Goal: Task Accomplishment & Management: Complete application form

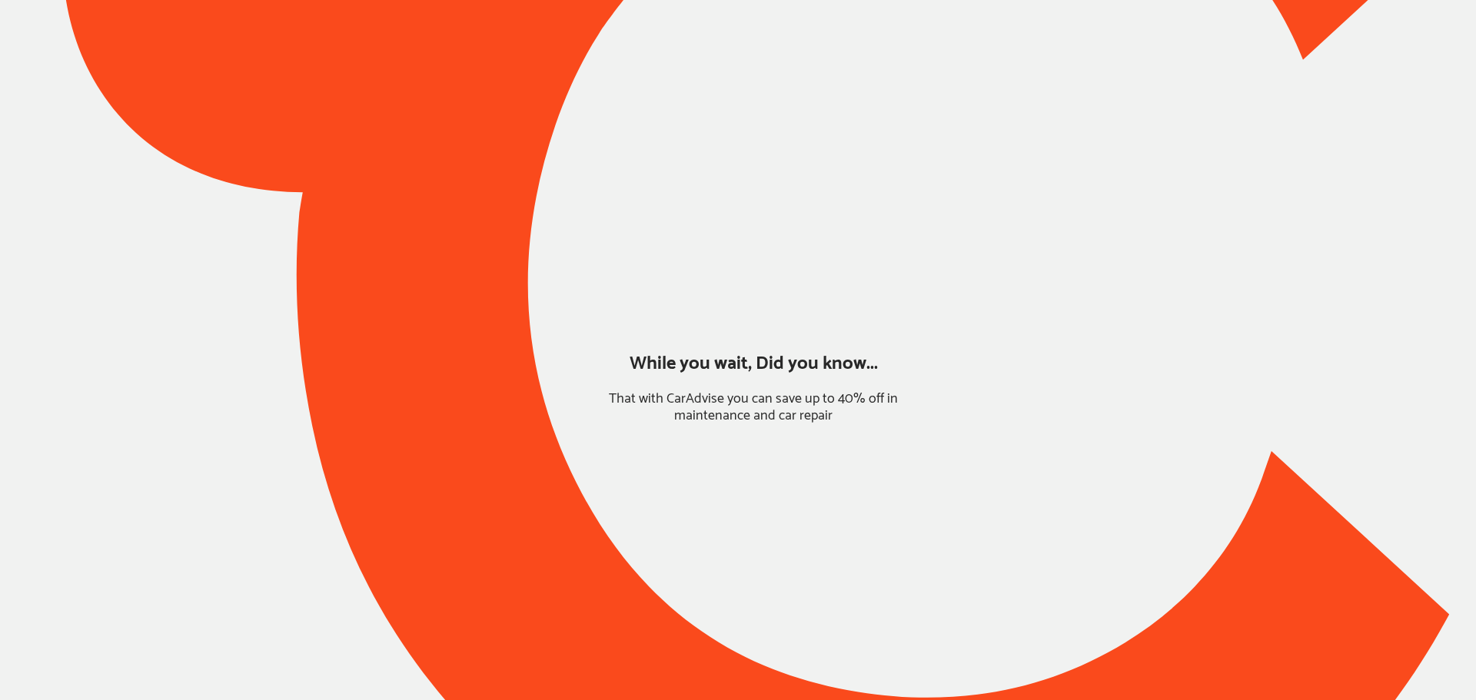
type input "*****"
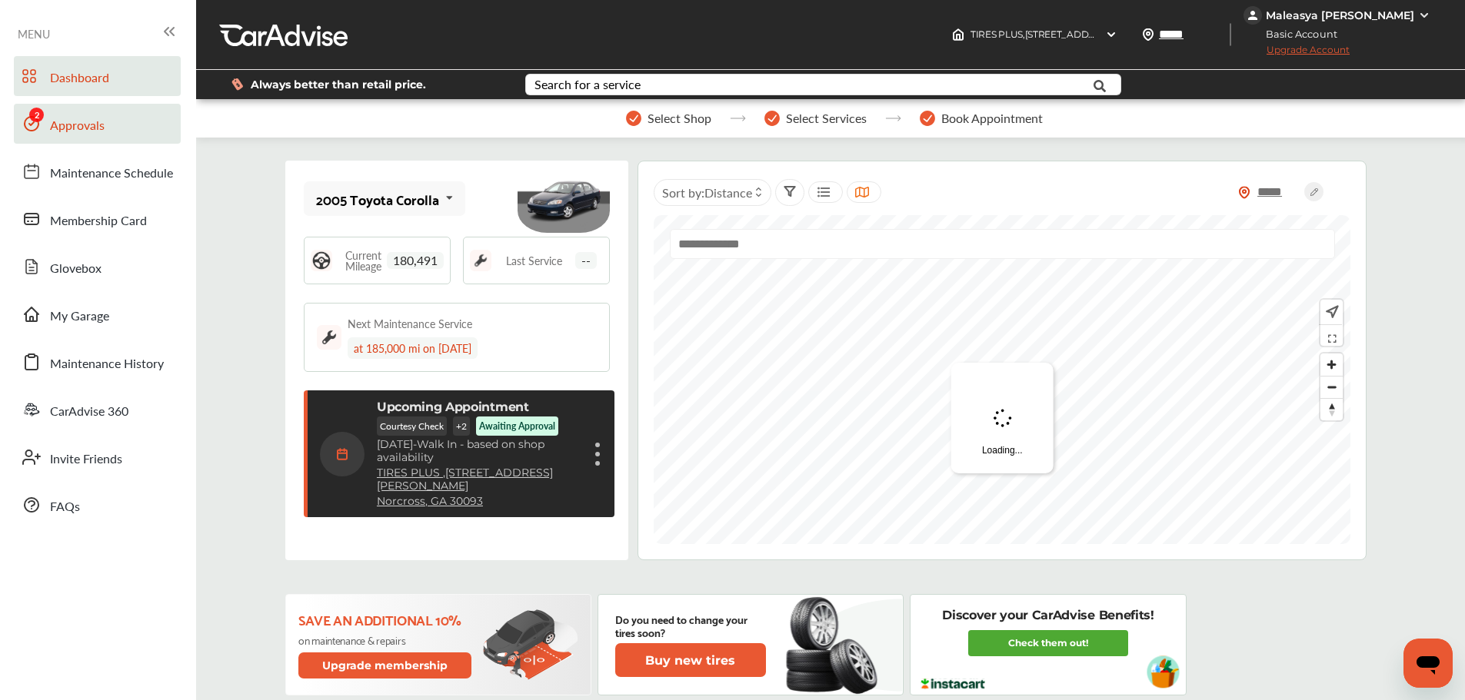
click at [69, 133] on span "Approvals" at bounding box center [77, 126] width 55 height 20
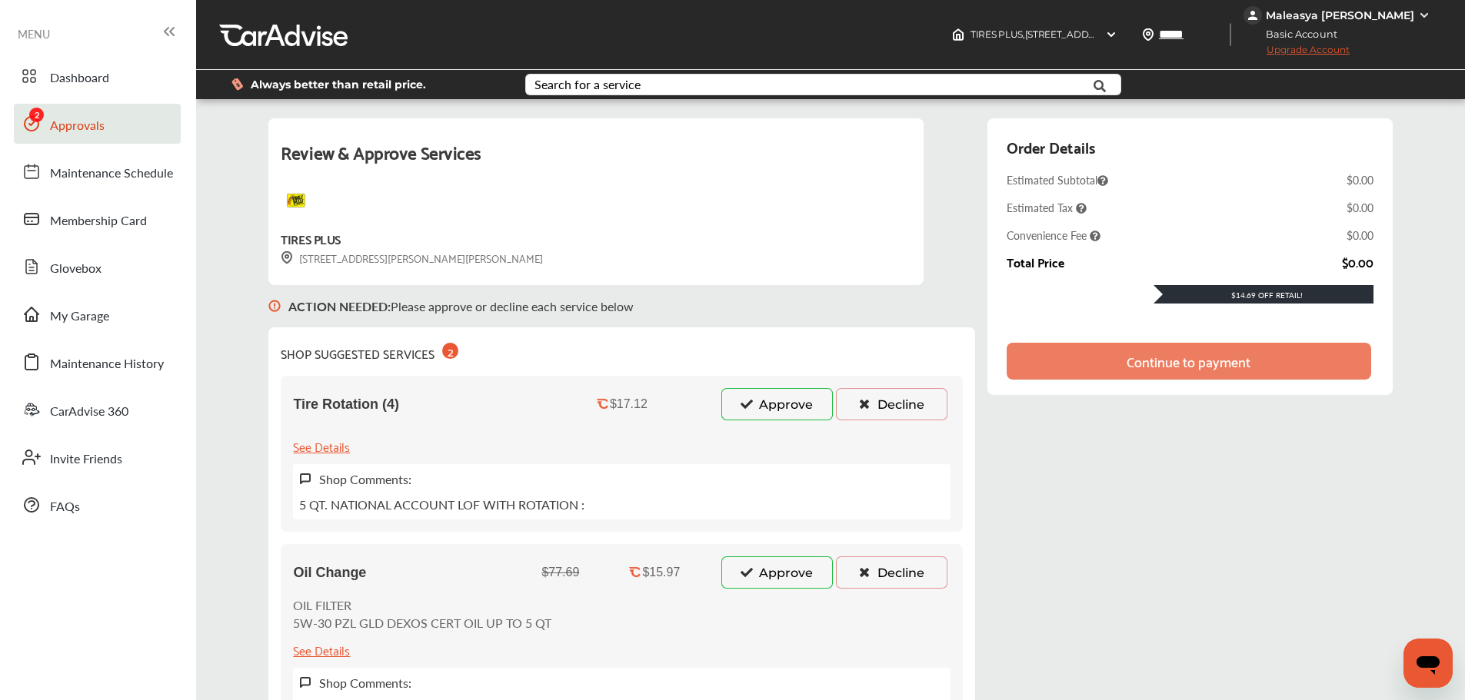
click at [811, 575] on button "Approve" at bounding box center [776, 573] width 111 height 32
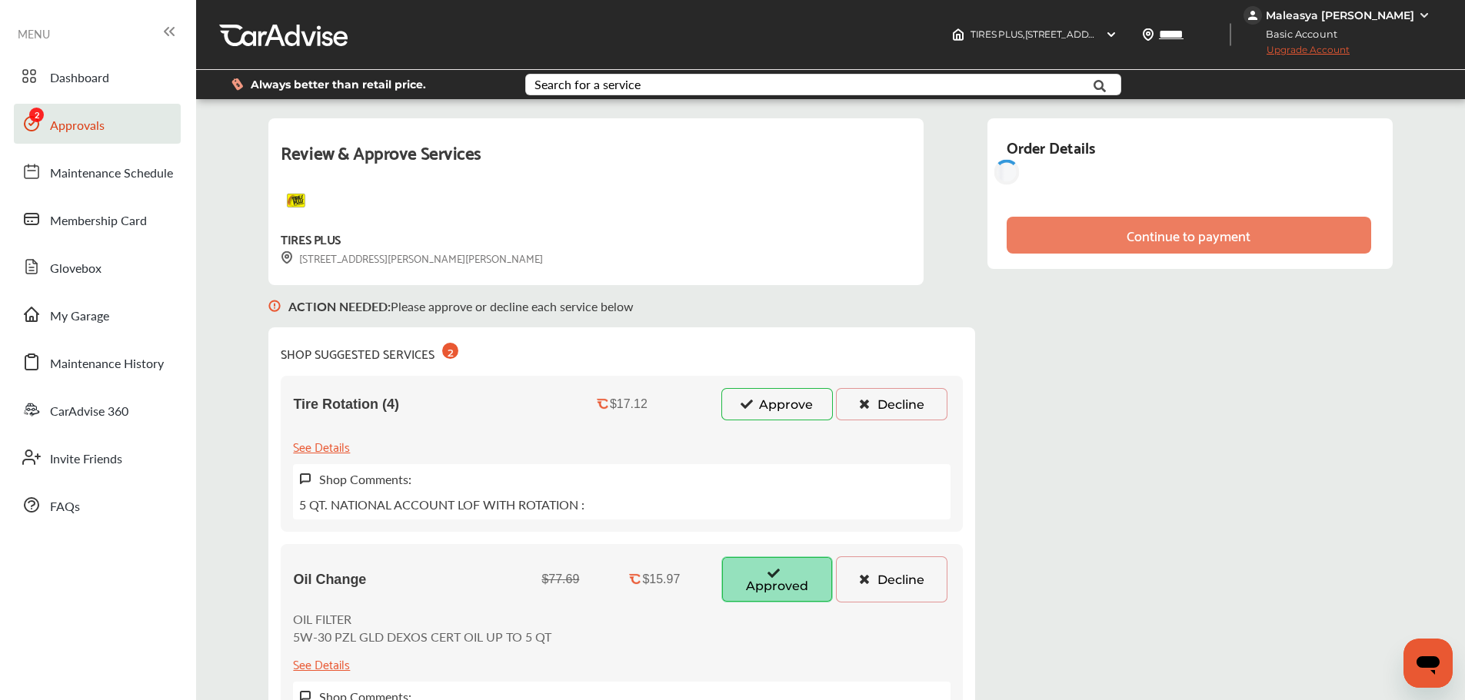
click at [811, 419] on button "Approve" at bounding box center [776, 404] width 111 height 32
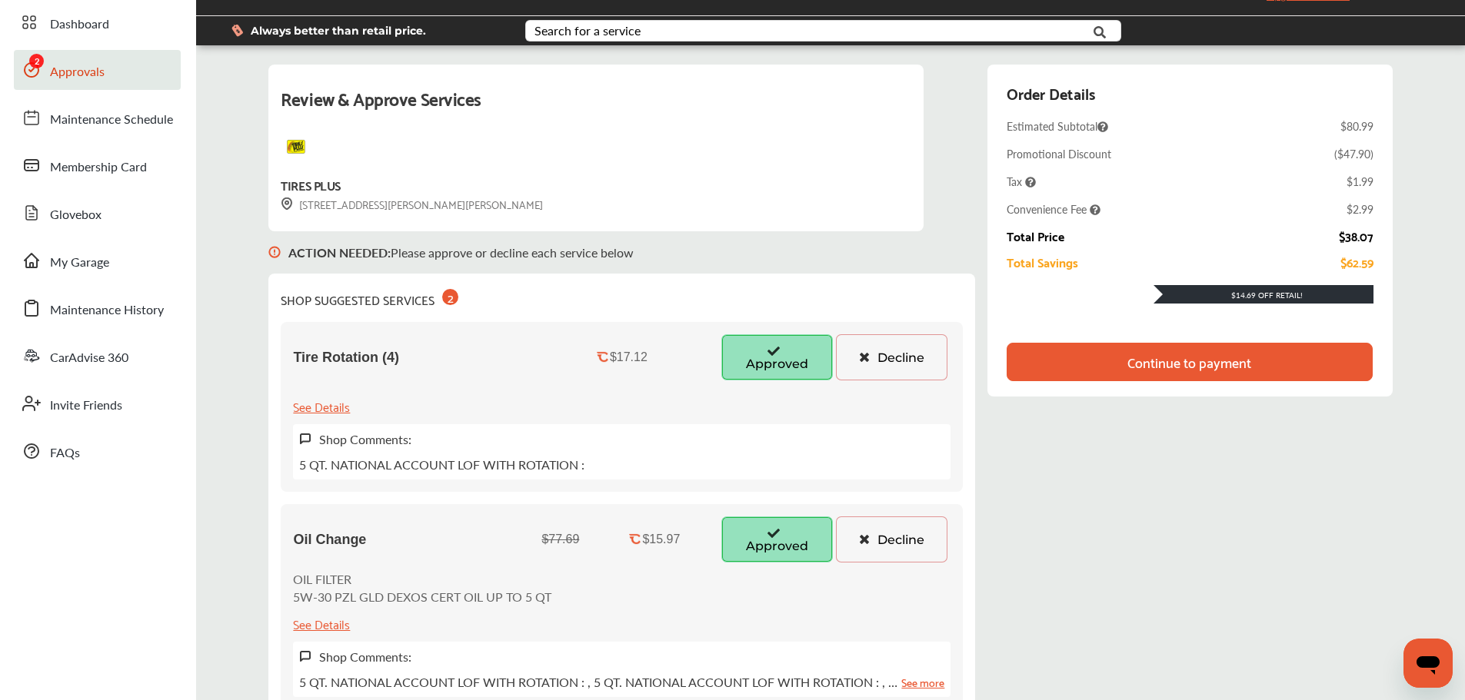
scroll to position [77, 0]
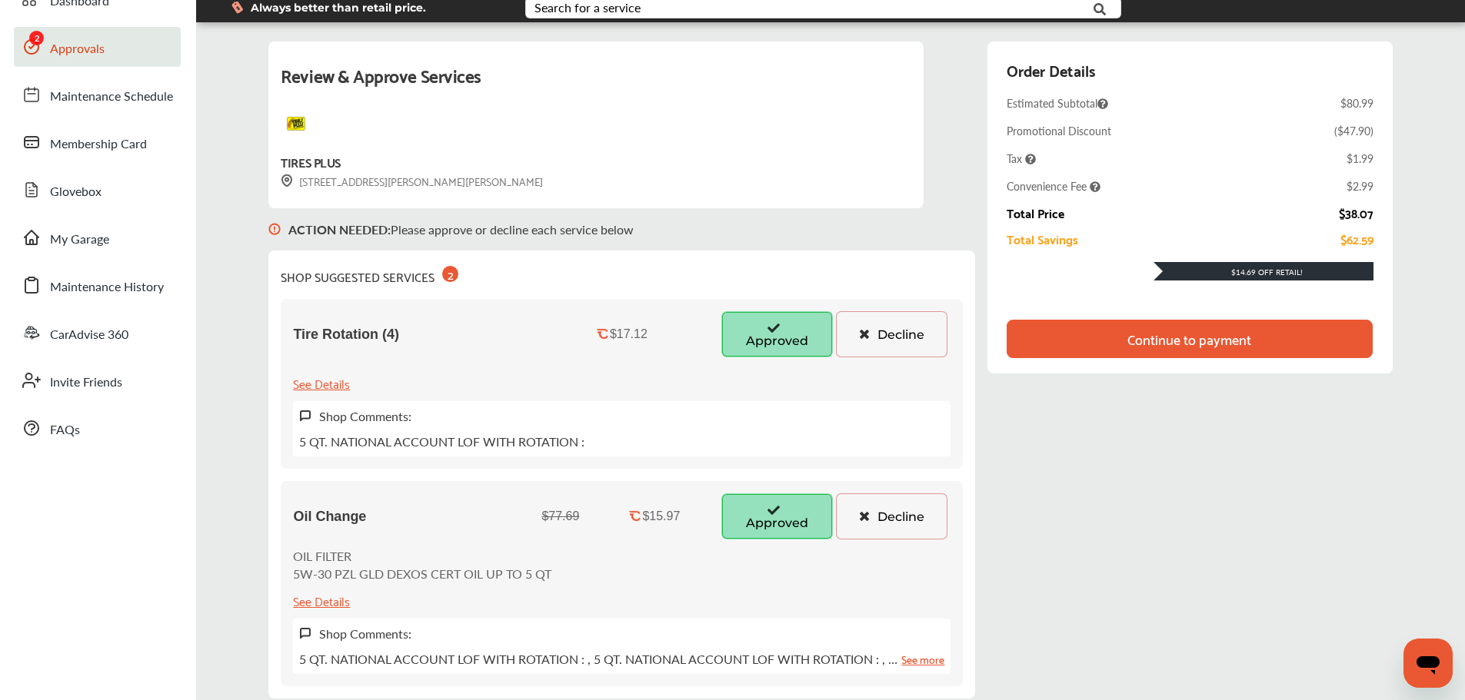
click at [907, 344] on button "Decline" at bounding box center [891, 334] width 111 height 46
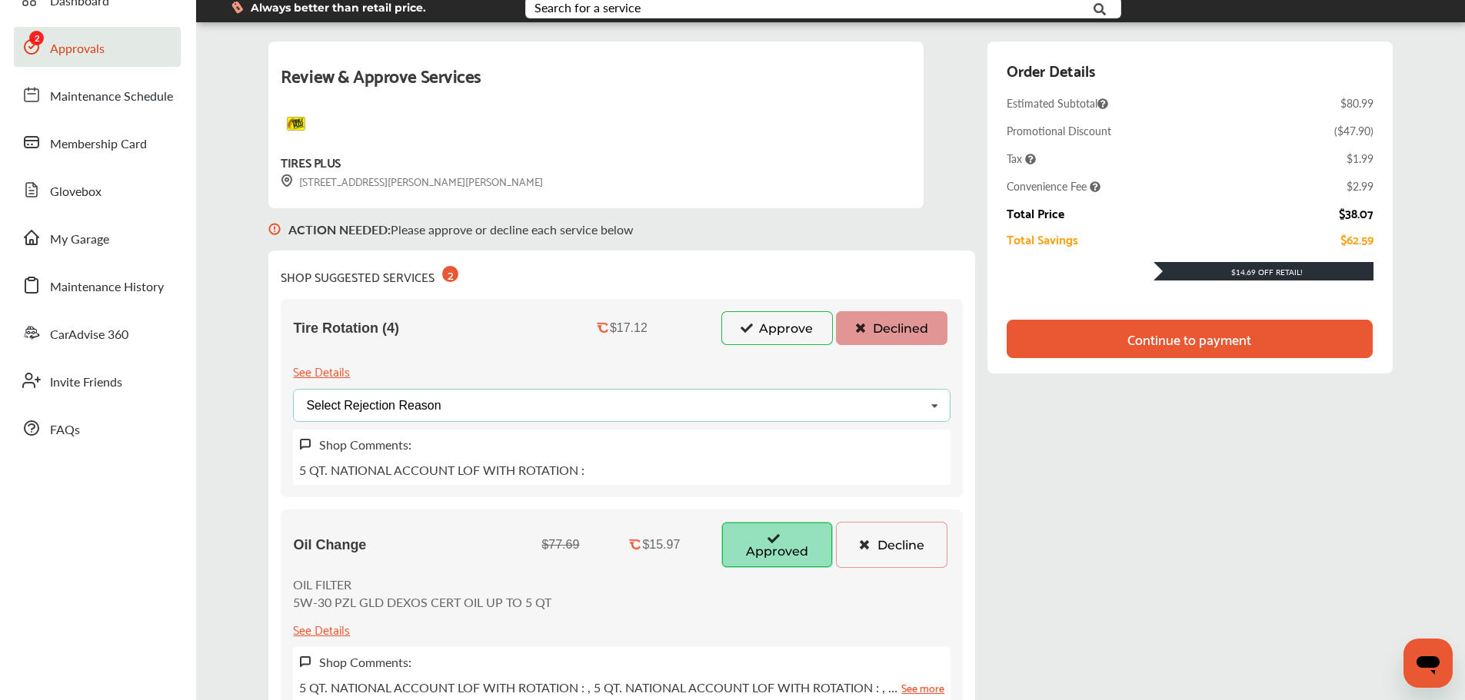
click at [716, 414] on div "Select Rejection Reason Price Not Required More Info Needed Other" at bounding box center [621, 405] width 657 height 33
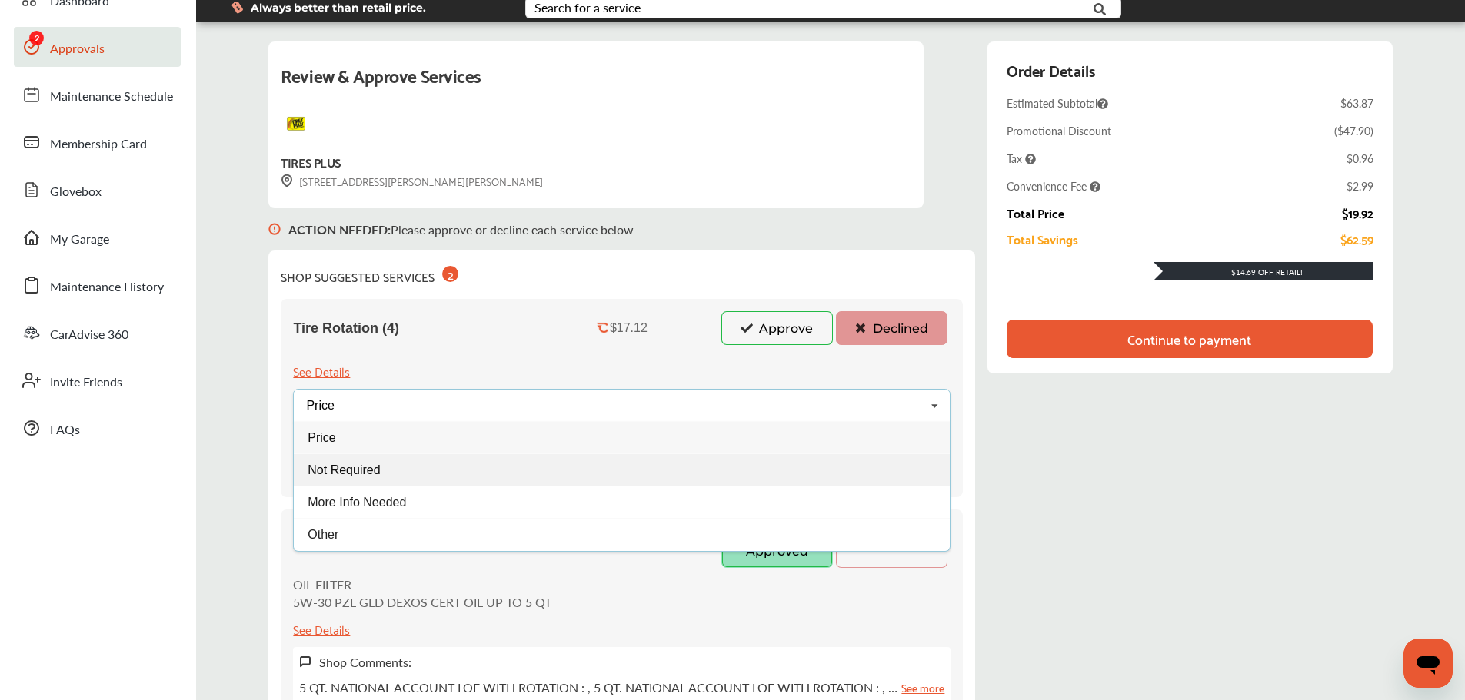
click at [407, 474] on div "Not Required" at bounding box center [622, 470] width 656 height 32
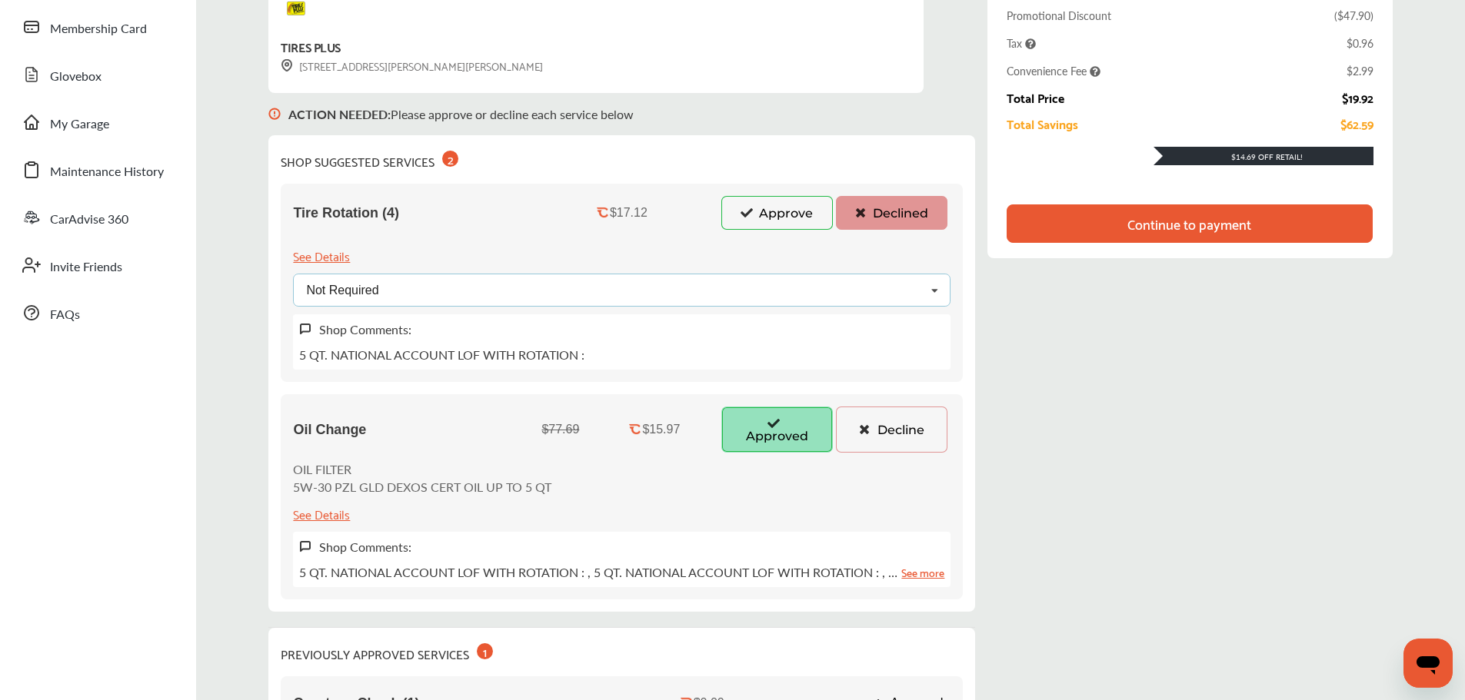
scroll to position [2, 0]
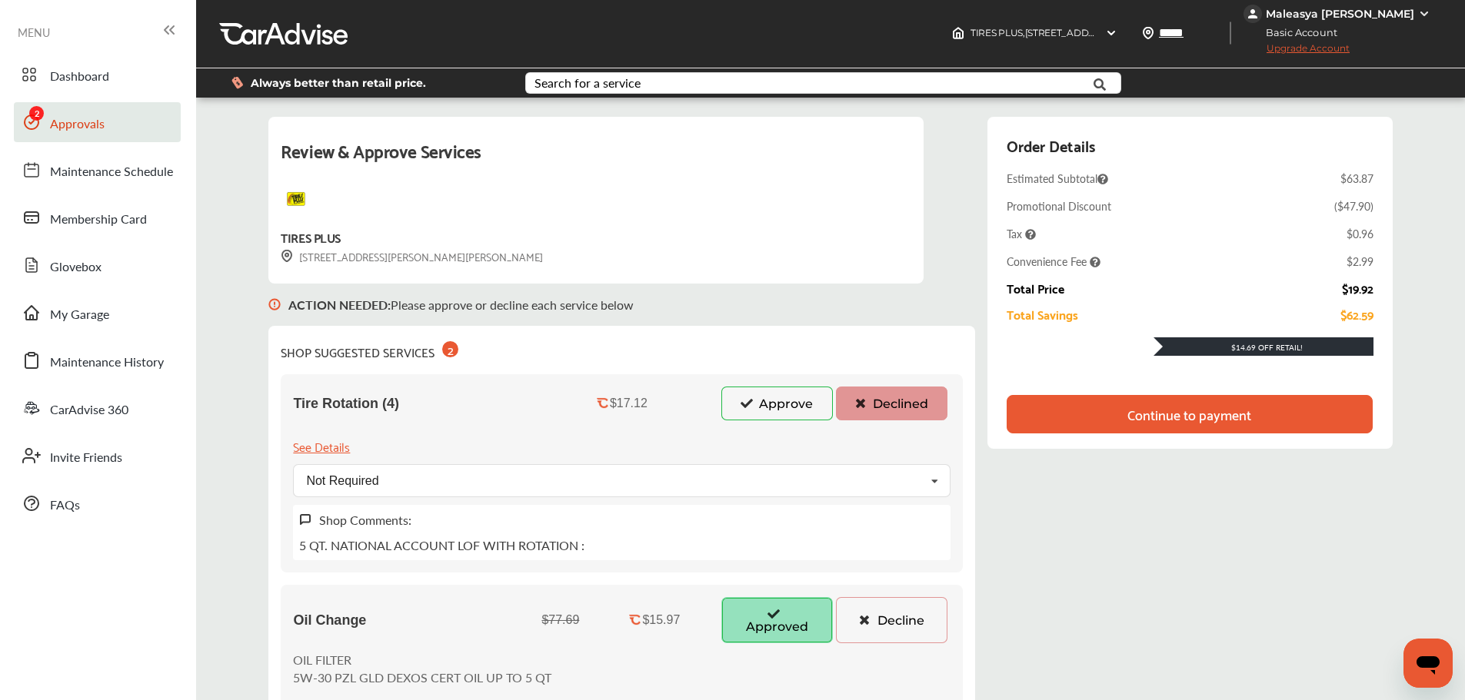
click at [1251, 416] on div "Continue to payment" at bounding box center [1189, 414] width 124 height 15
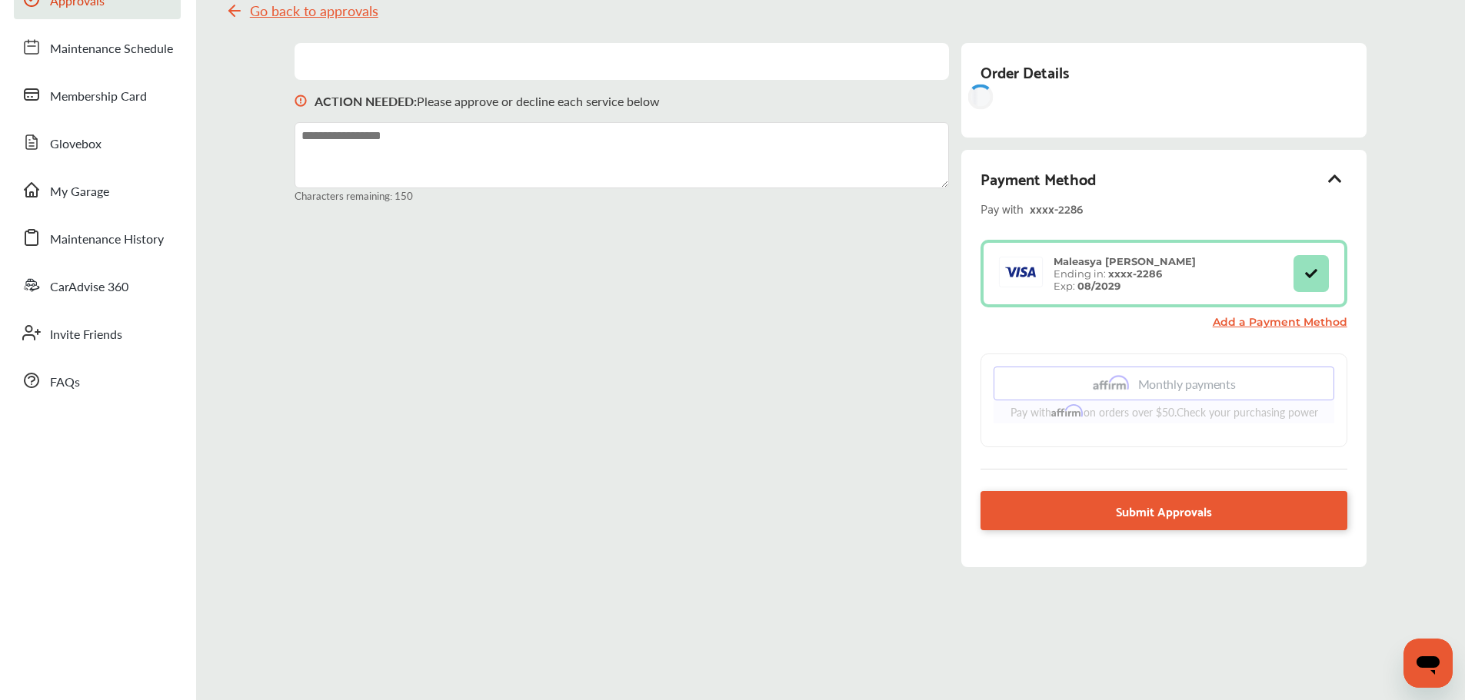
scroll to position [155, 0]
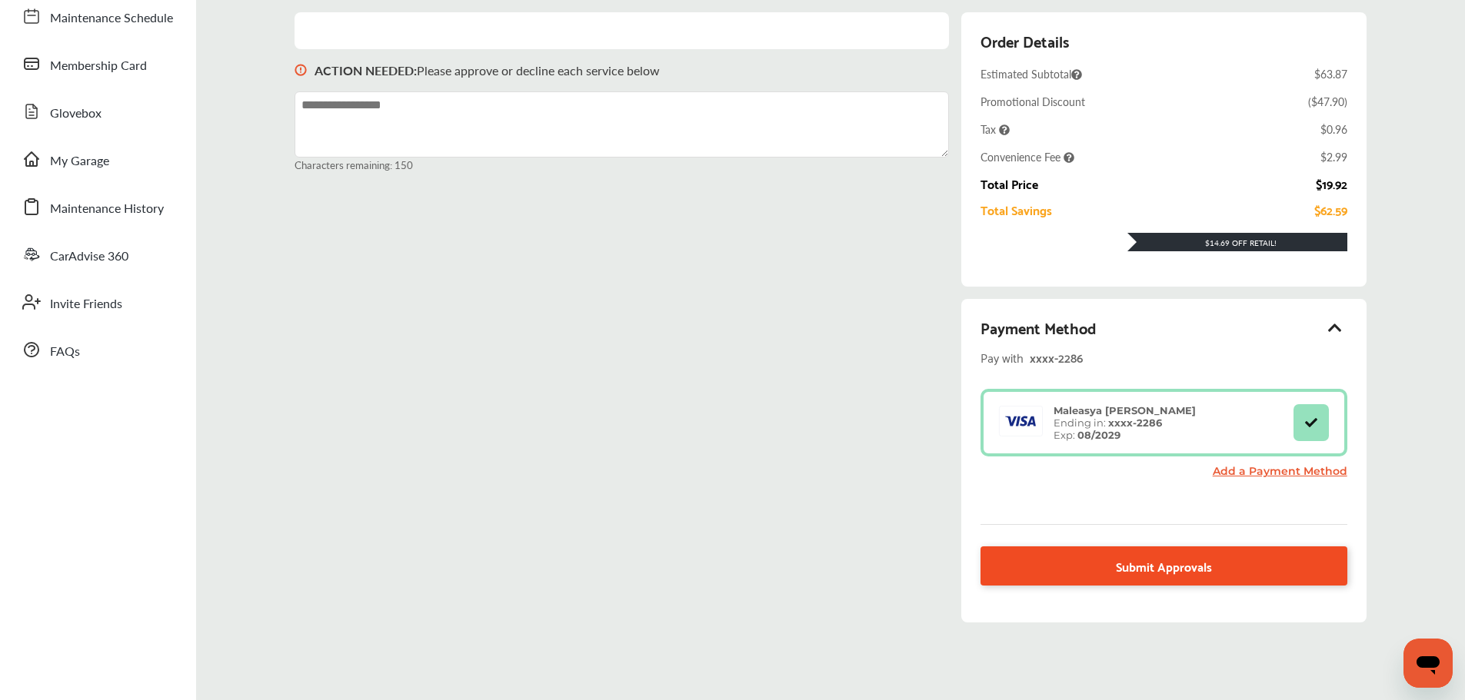
click at [1049, 567] on link "Submit Approvals" at bounding box center [1163, 566] width 366 height 39
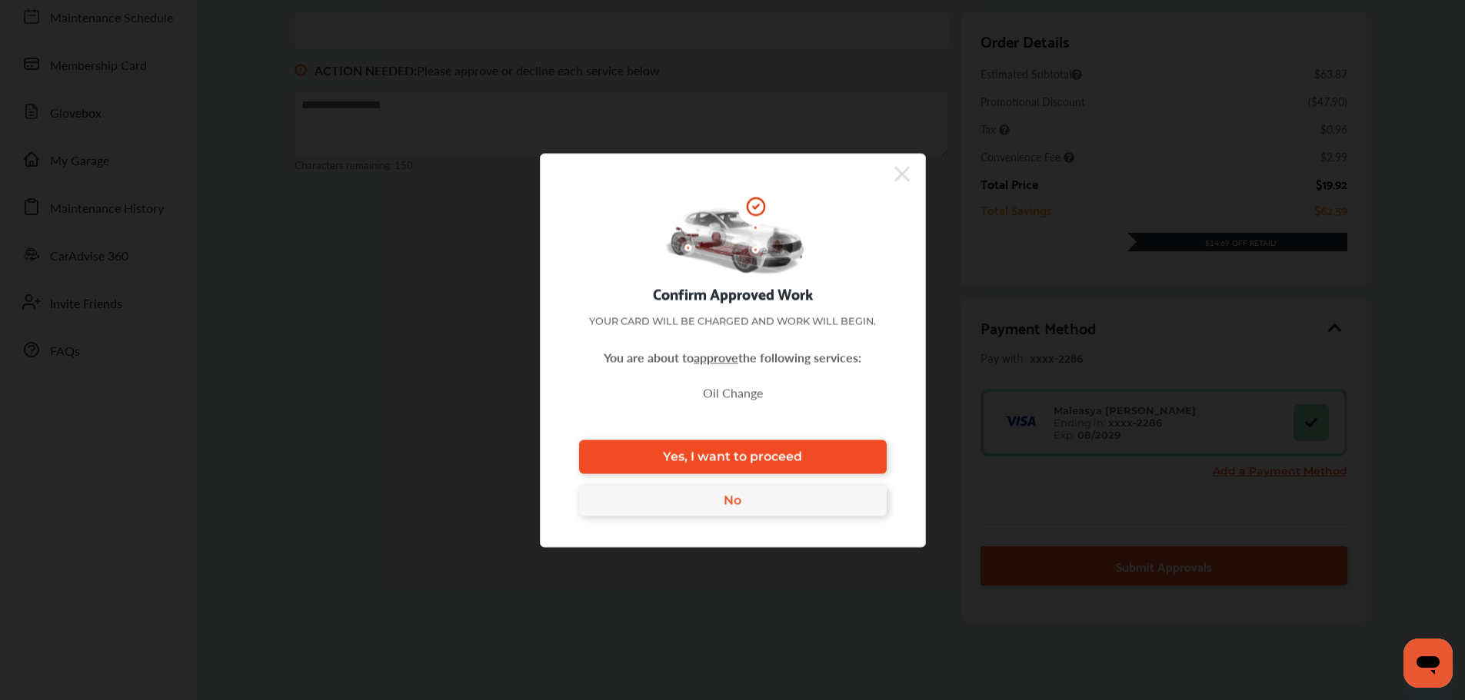
click at [820, 469] on link "Yes, I want to proceed" at bounding box center [733, 457] width 308 height 34
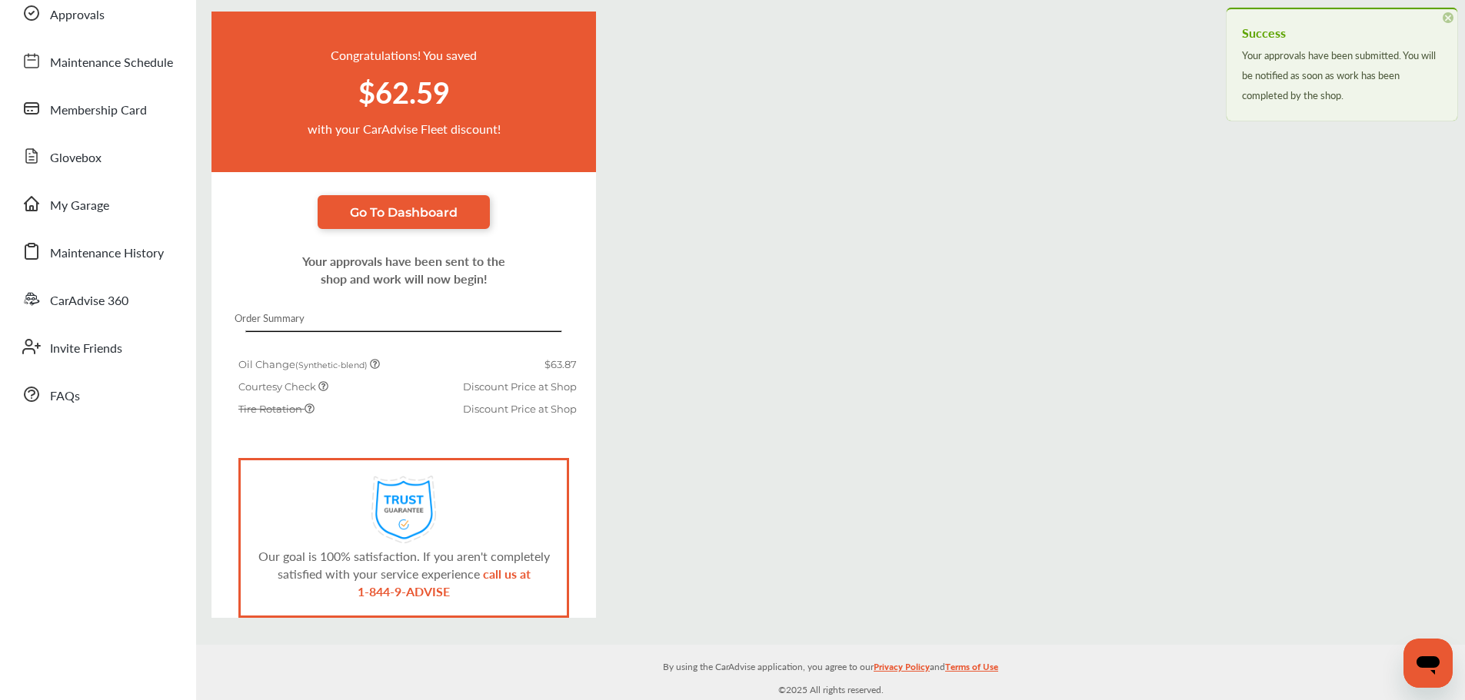
scroll to position [111, 0]
